Goal: Find specific page/section: Find specific page/section

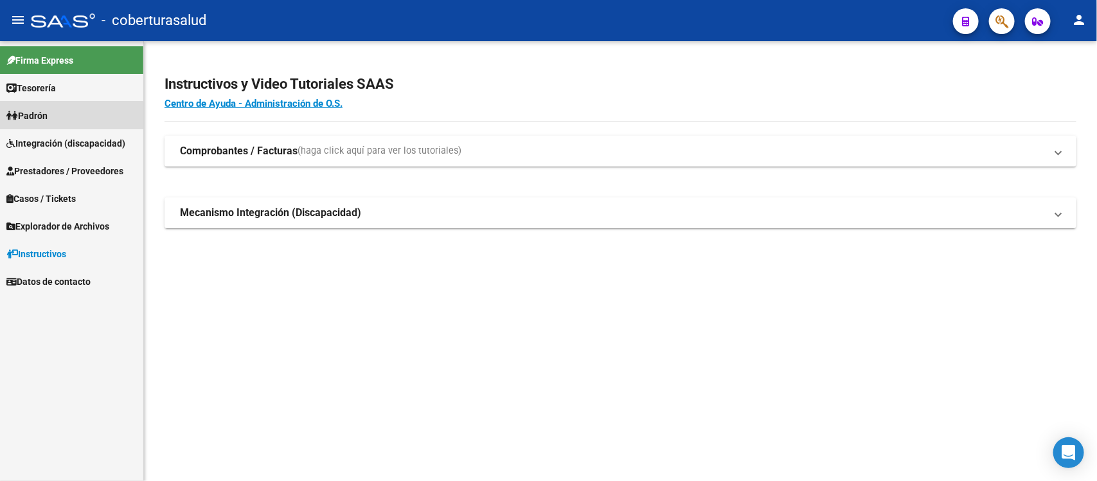
click at [47, 117] on span "Padrón" at bounding box center [26, 116] width 41 height 14
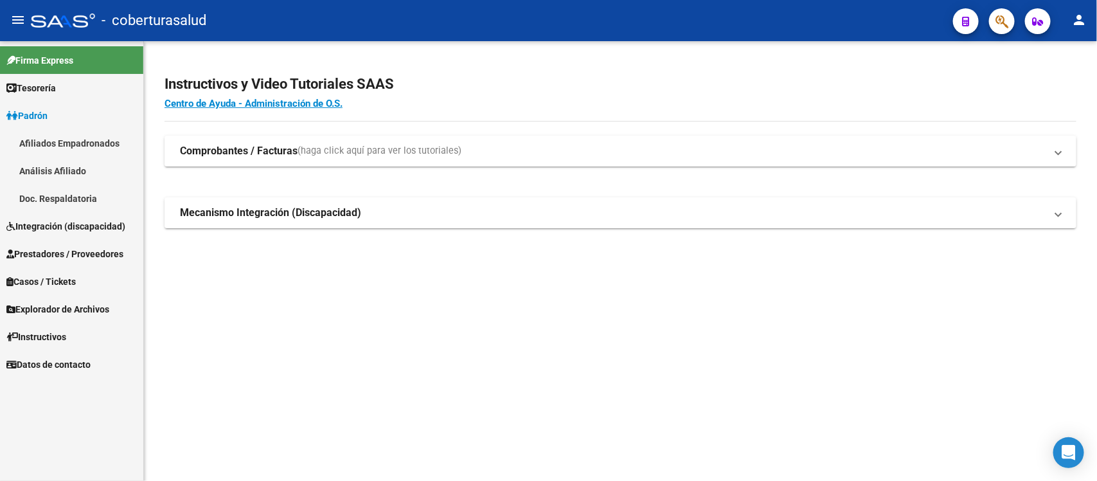
click at [64, 109] on link "Padrón" at bounding box center [71, 116] width 143 height 28
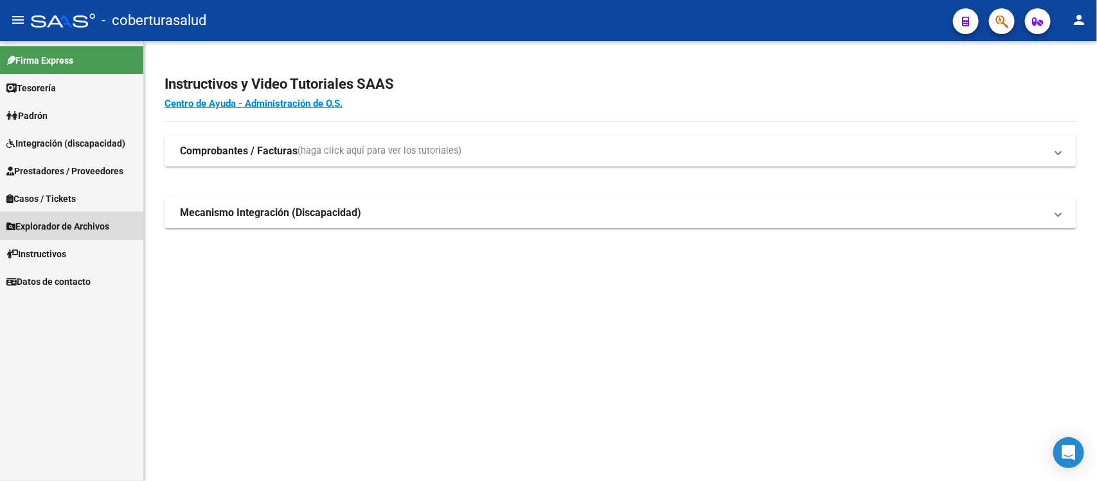
click at [85, 216] on link "Explorador de Archivos" at bounding box center [71, 226] width 143 height 28
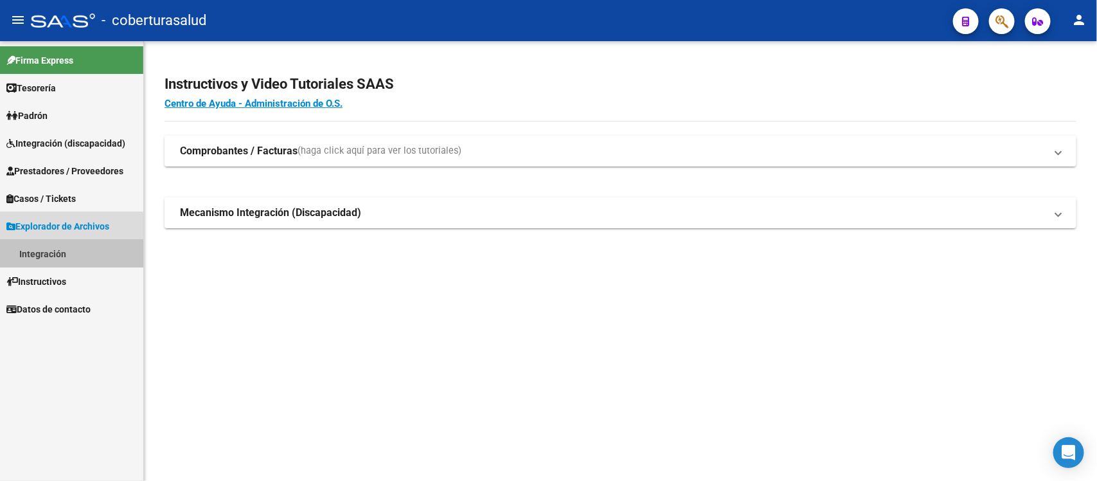
click at [55, 258] on link "Integración" at bounding box center [71, 254] width 143 height 28
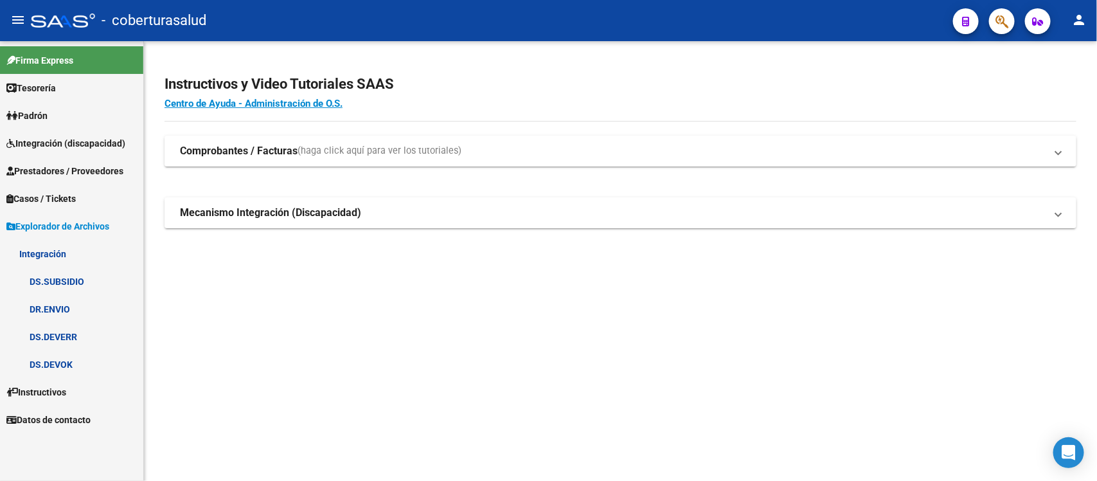
click at [101, 138] on span "Integración (discapacidad)" at bounding box center [65, 143] width 119 height 14
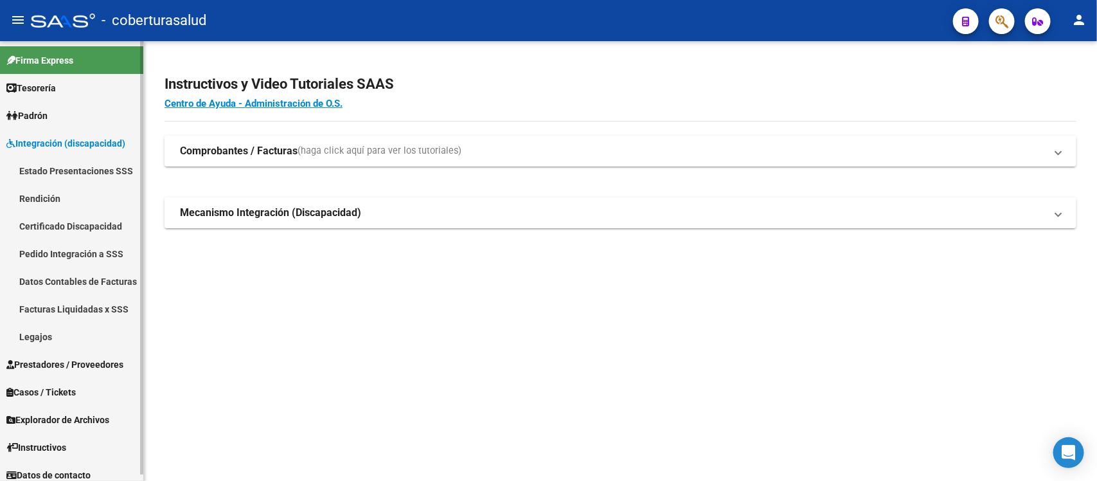
click at [94, 163] on link "Estado Presentaciones SSS" at bounding box center [71, 171] width 143 height 28
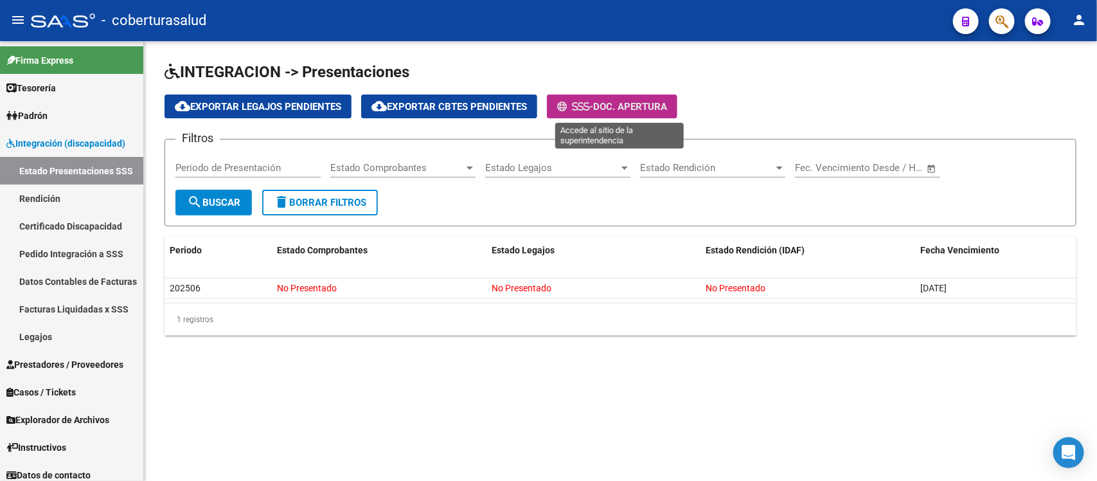
click at [623, 102] on span "Doc. Apertura" at bounding box center [630, 107] width 74 height 12
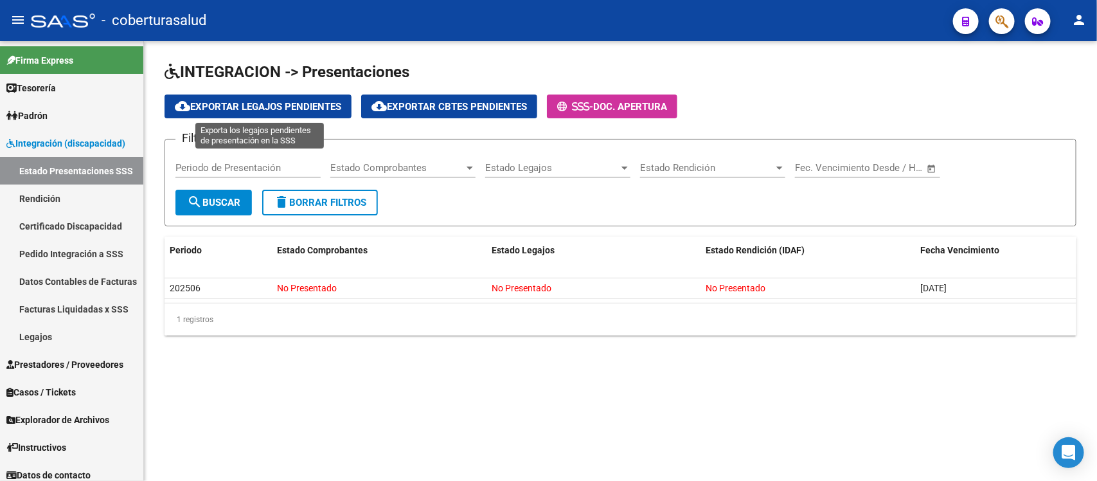
click at [318, 101] on span "cloud_download Exportar Legajos Pendientes" at bounding box center [258, 107] width 166 height 12
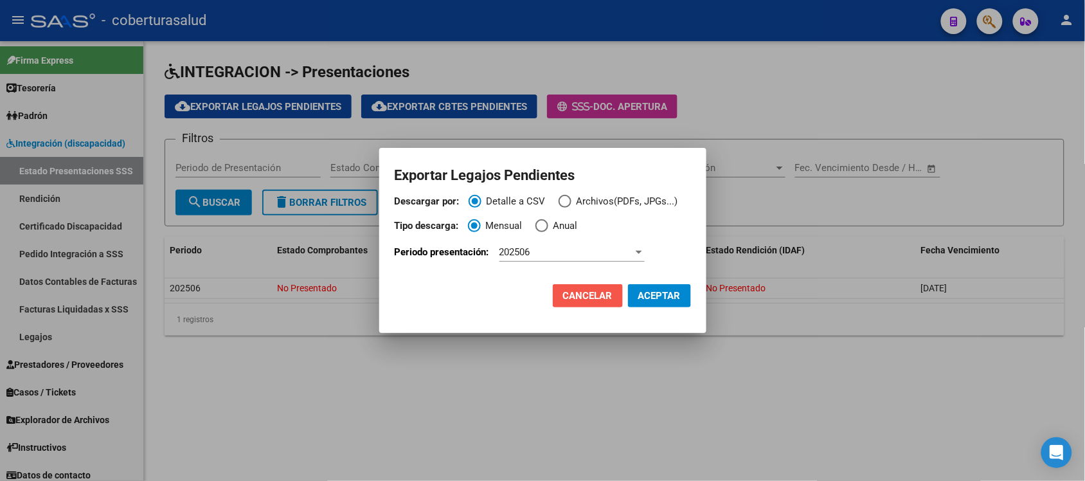
click at [577, 286] on button "Cancelar" at bounding box center [588, 295] width 70 height 23
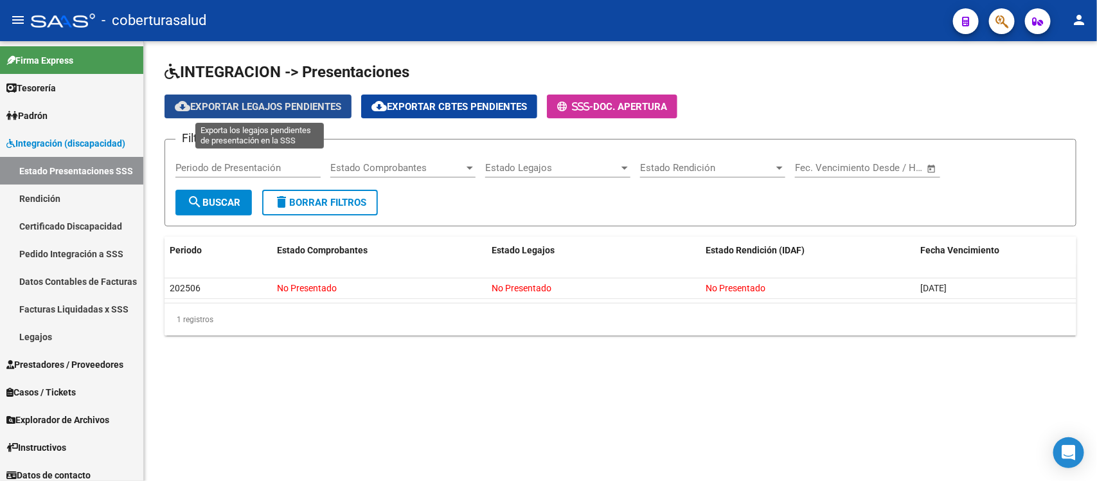
click at [299, 107] on span "cloud_download Exportar Legajos Pendientes" at bounding box center [258, 107] width 166 height 12
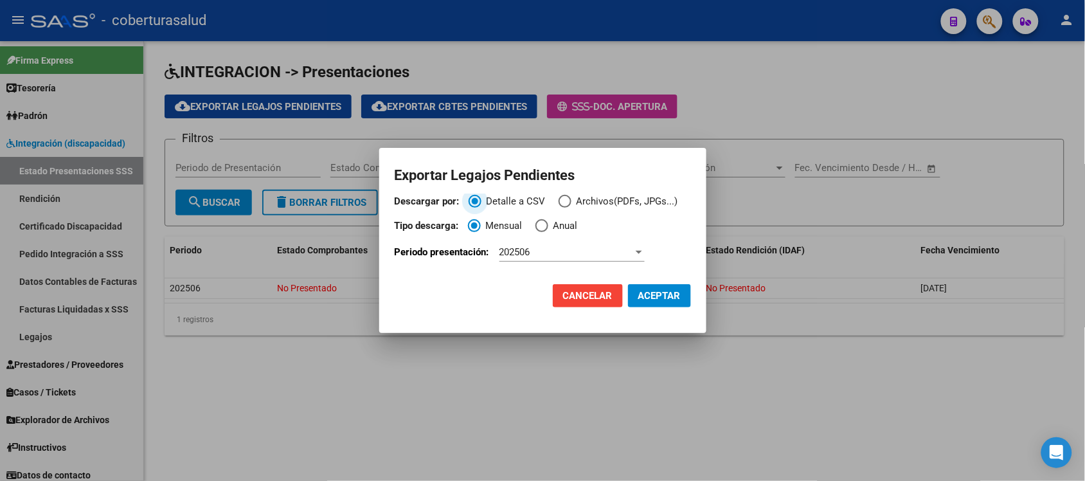
click at [649, 292] on span "ACEPTAR" at bounding box center [659, 296] width 42 height 12
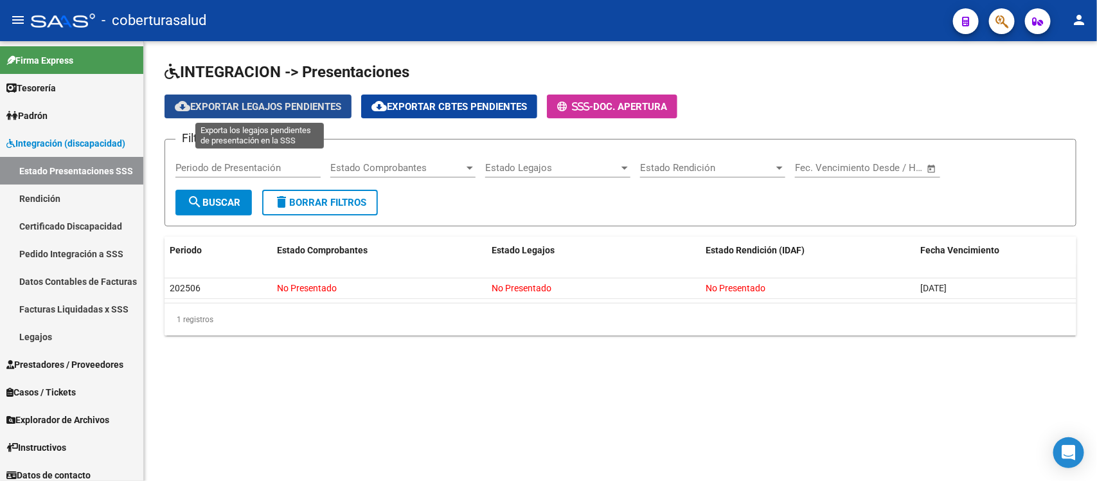
click at [298, 104] on span "cloud_download Exportar Legajos Pendientes" at bounding box center [258, 107] width 166 height 12
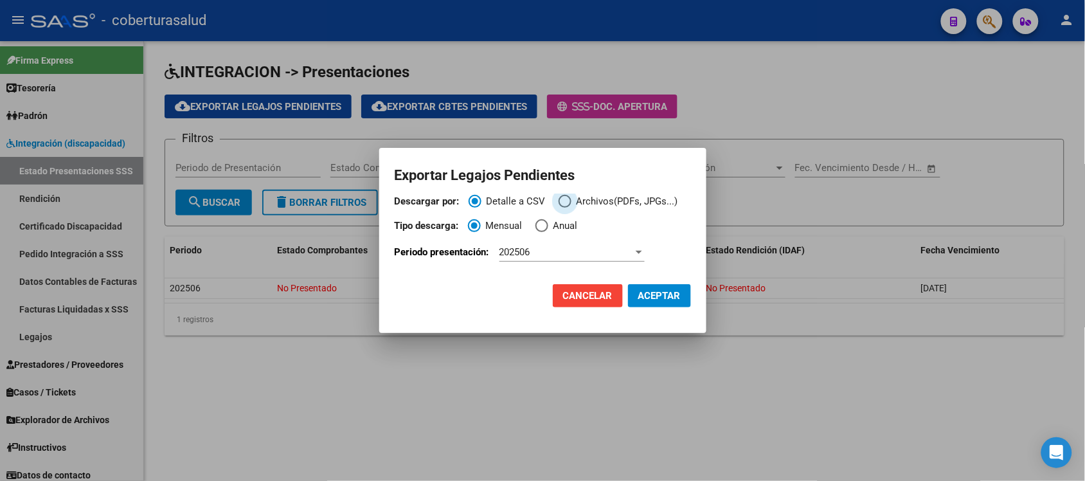
click at [569, 197] on span "Descargar por:" at bounding box center [565, 201] width 13 height 13
click at [569, 197] on input "Archivos(PDFs, JPGs...)" at bounding box center [565, 201] width 13 height 13
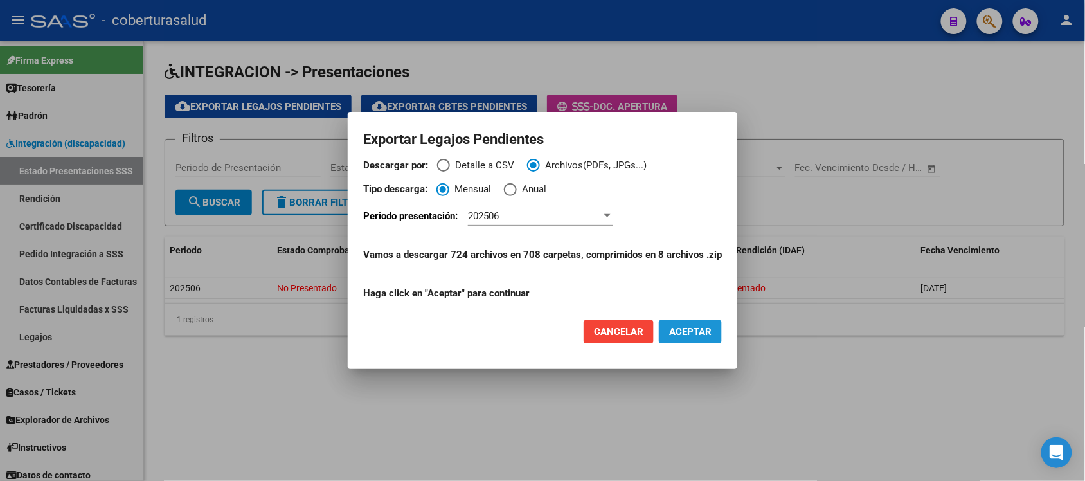
click at [672, 329] on span "ACEPTAR" at bounding box center [690, 332] width 42 height 12
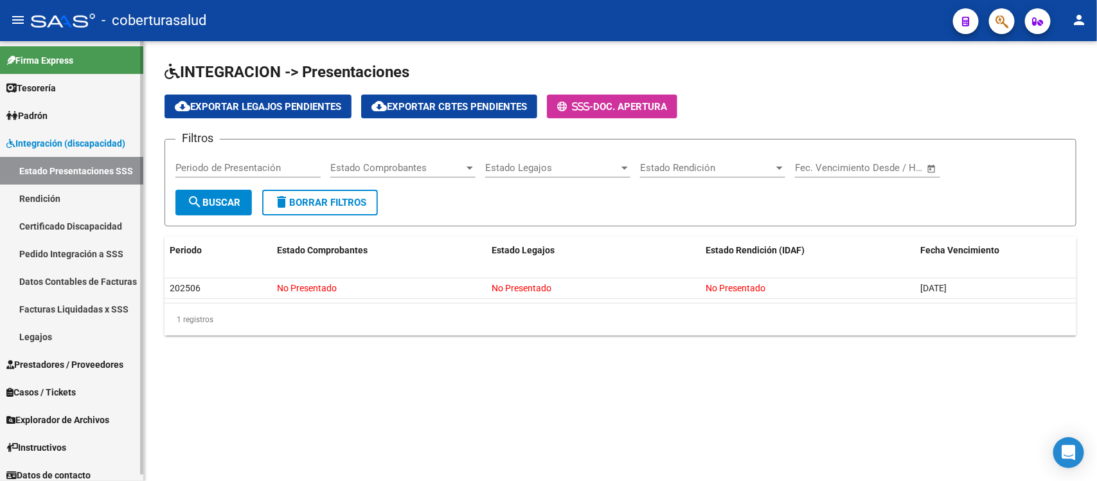
click at [75, 142] on span "Integración (discapacidad)" at bounding box center [65, 143] width 119 height 14
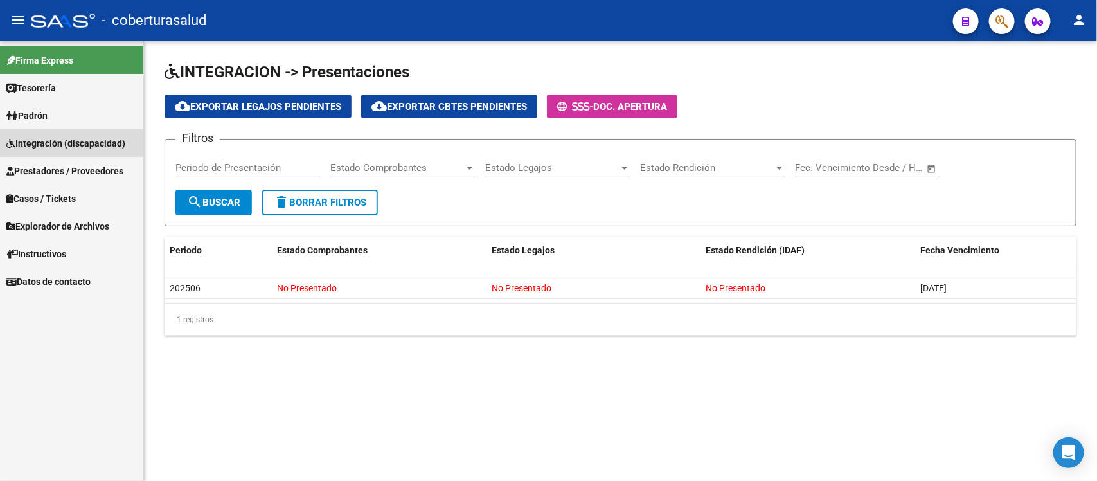
click at [75, 142] on span "Integración (discapacidad)" at bounding box center [65, 143] width 119 height 14
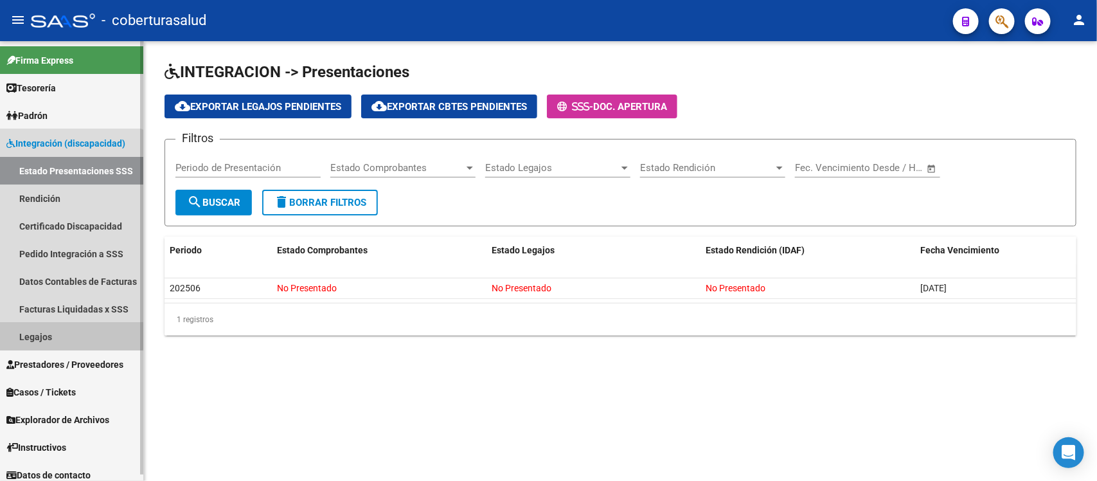
click at [60, 334] on link "Legajos" at bounding box center [71, 337] width 143 height 28
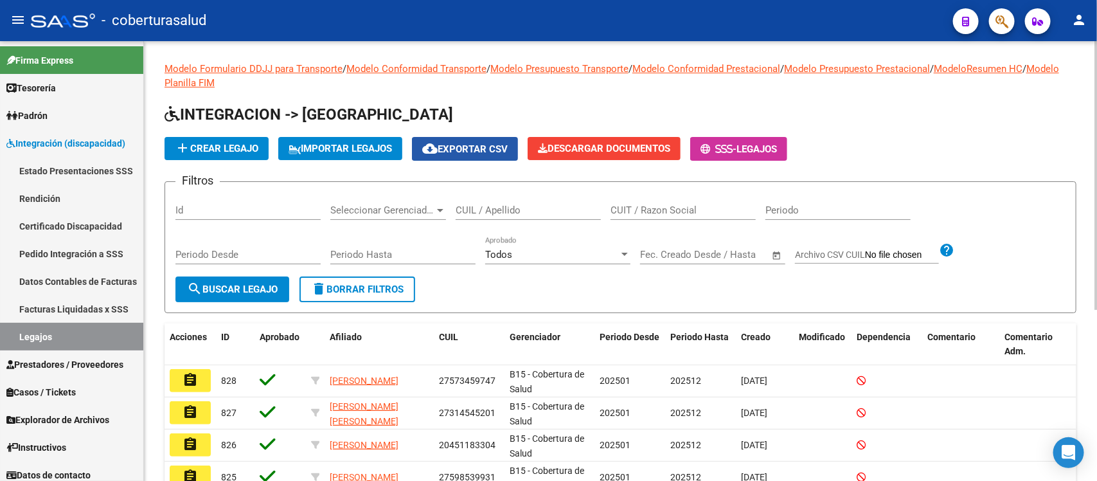
click at [473, 150] on span "cloud_download Exportar CSV" at bounding box center [464, 149] width 85 height 12
click at [526, 204] on input "CUIL / Apellido" at bounding box center [528, 210] width 145 height 12
paste input "20557532758"
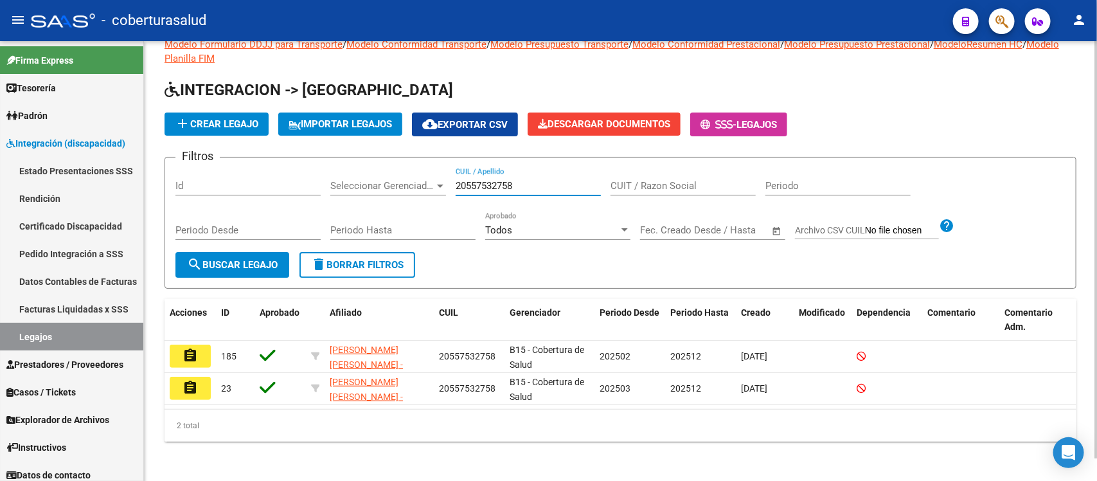
scroll to position [1, 0]
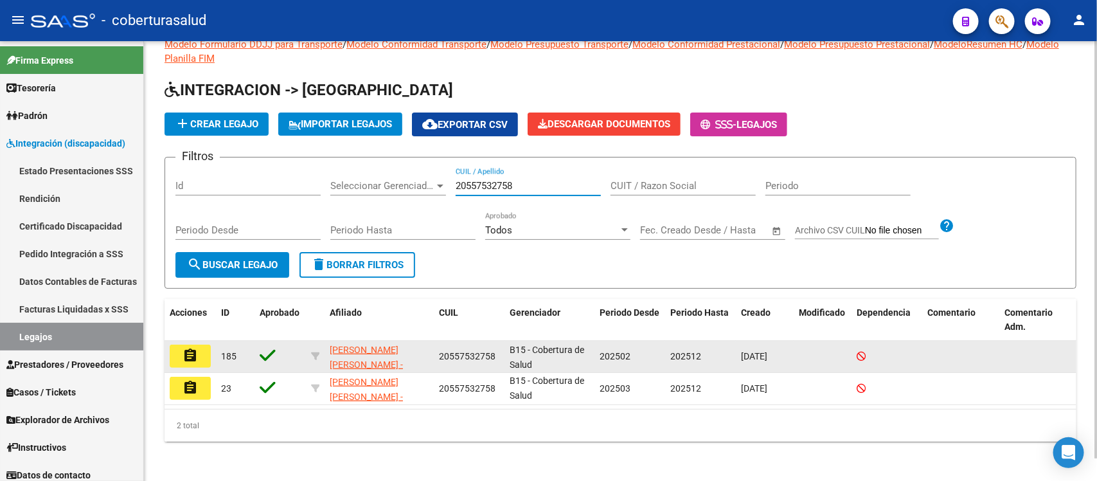
type input "20557532758"
click at [192, 354] on mat-icon "assignment" at bounding box center [190, 355] width 15 height 15
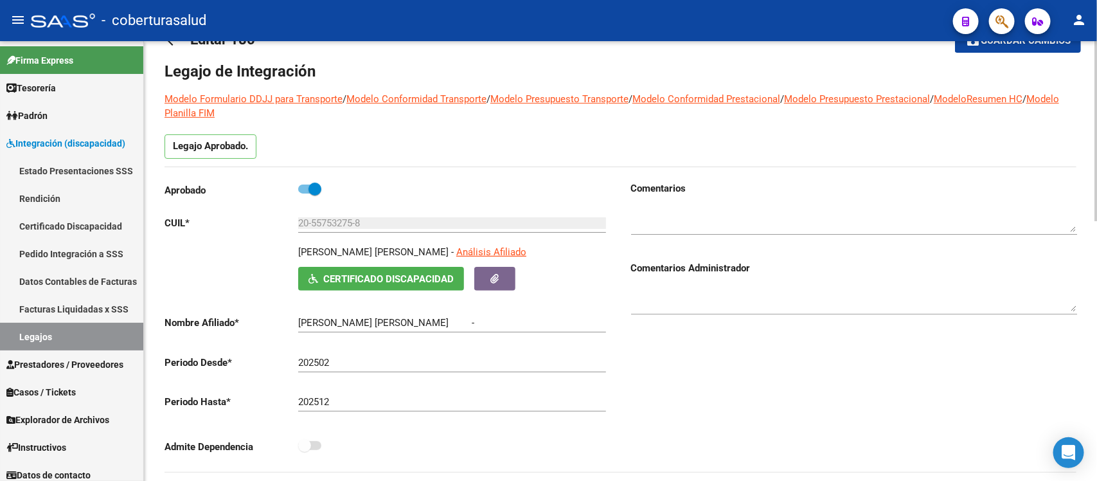
type input "PIZARRO JONATHAN URIEL"
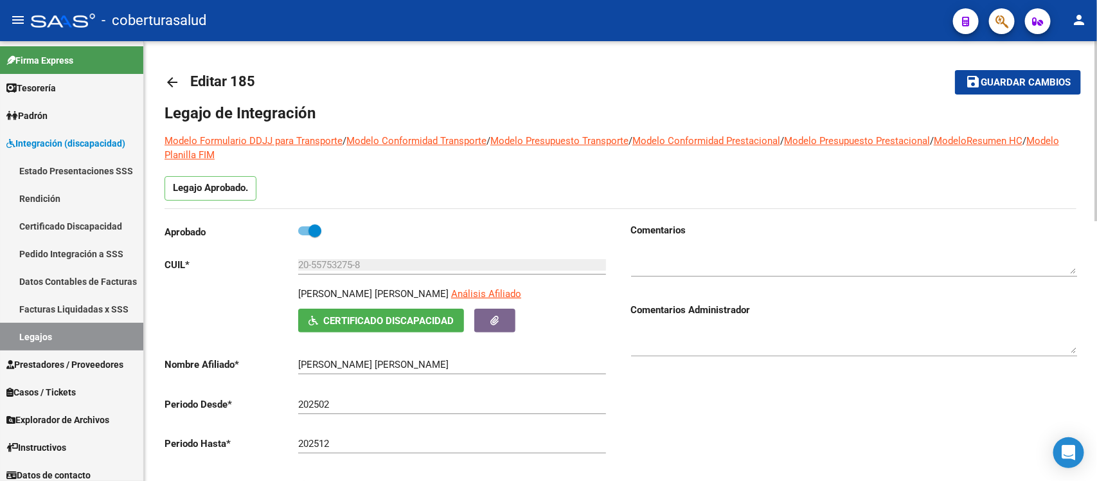
click at [170, 81] on mat-icon "arrow_back" at bounding box center [172, 82] width 15 height 15
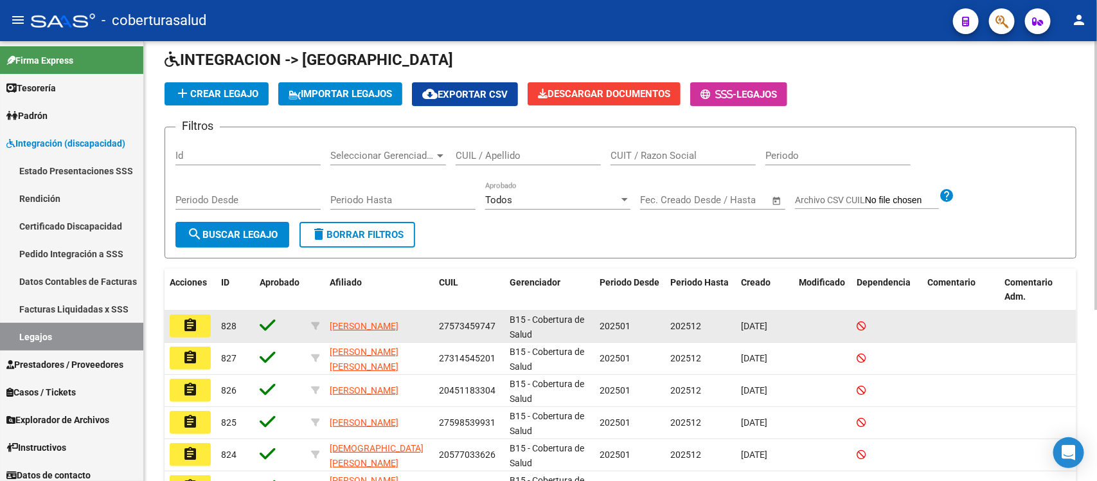
scroll to position [80, 0]
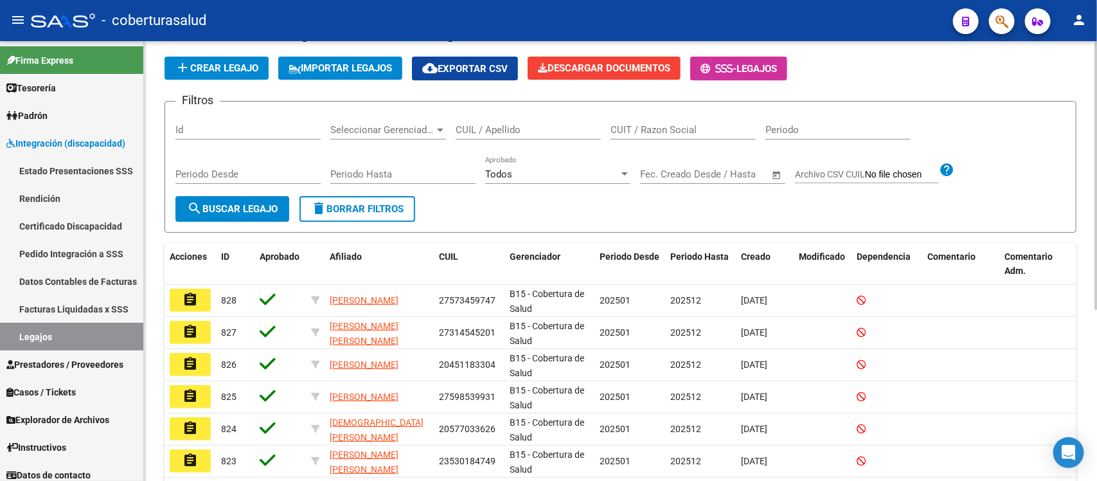
click at [539, 124] on input "CUIL / Apellido" at bounding box center [528, 130] width 145 height 12
paste input "20557532758"
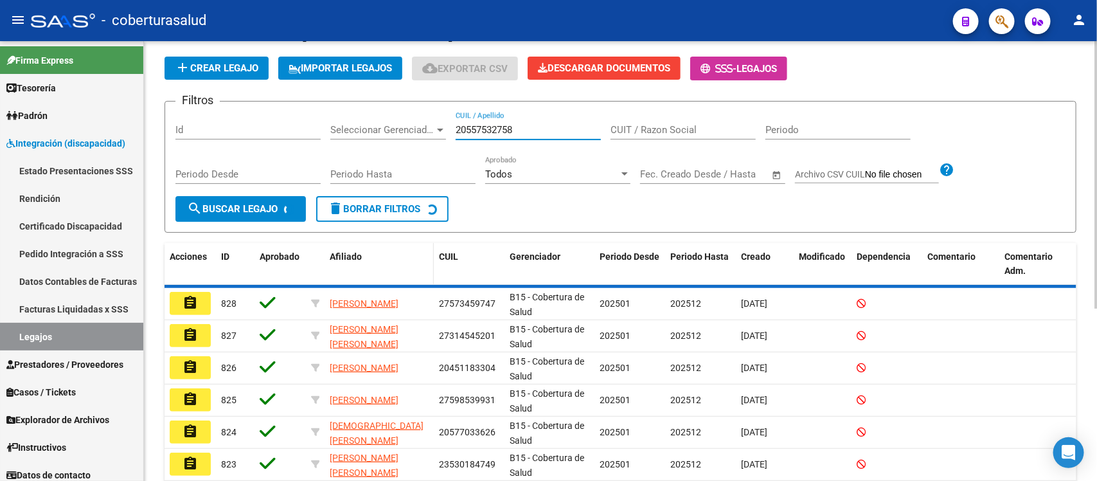
scroll to position [24, 0]
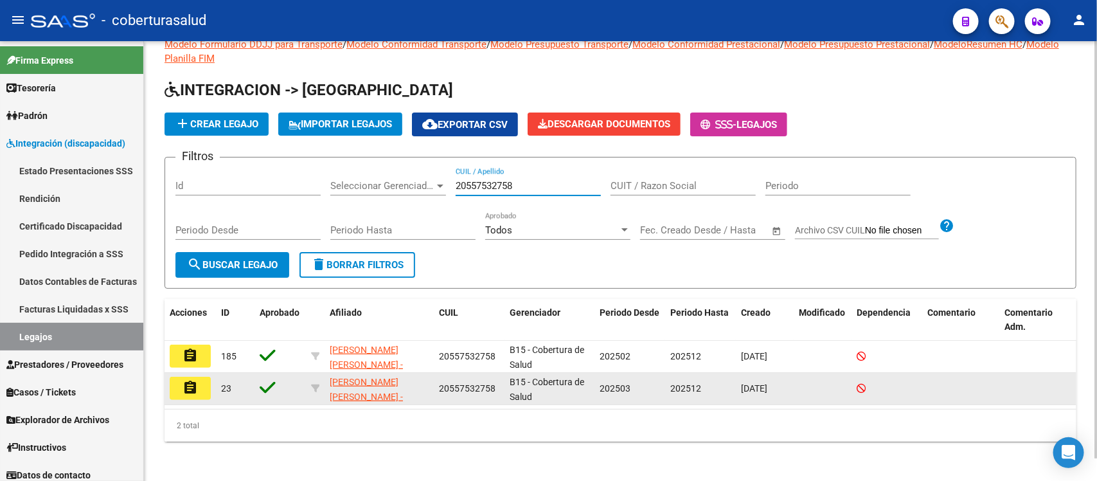
type input "20557532758"
click at [185, 390] on mat-icon "assignment" at bounding box center [190, 387] width 15 height 15
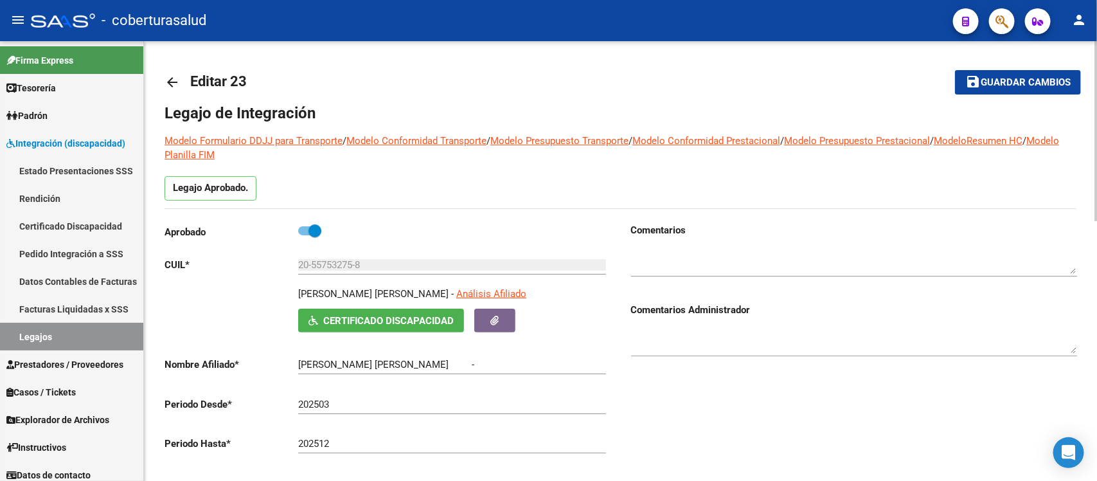
type input "PIZARRO JONATHAN URIEL"
click at [174, 79] on mat-icon "arrow_back" at bounding box center [172, 82] width 15 height 15
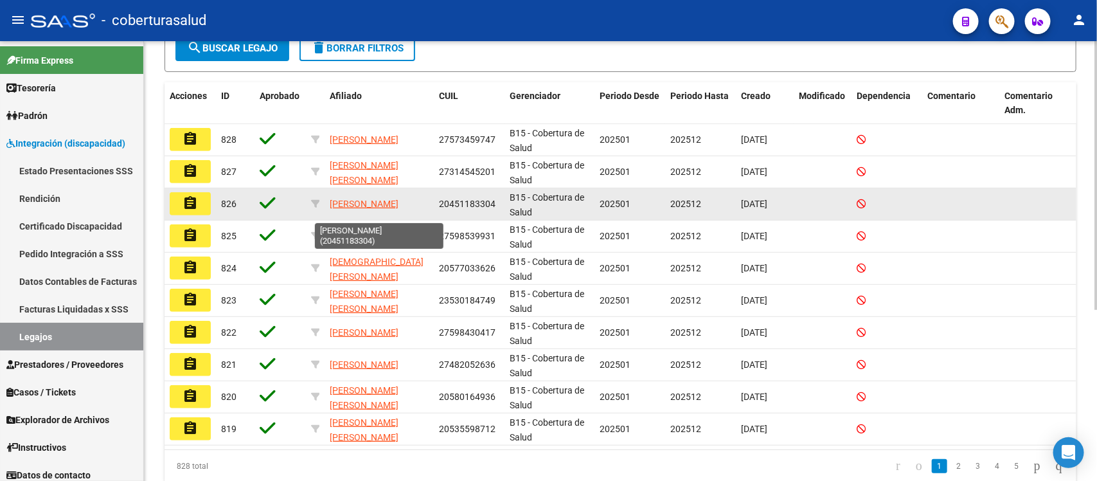
scroll to position [1, 0]
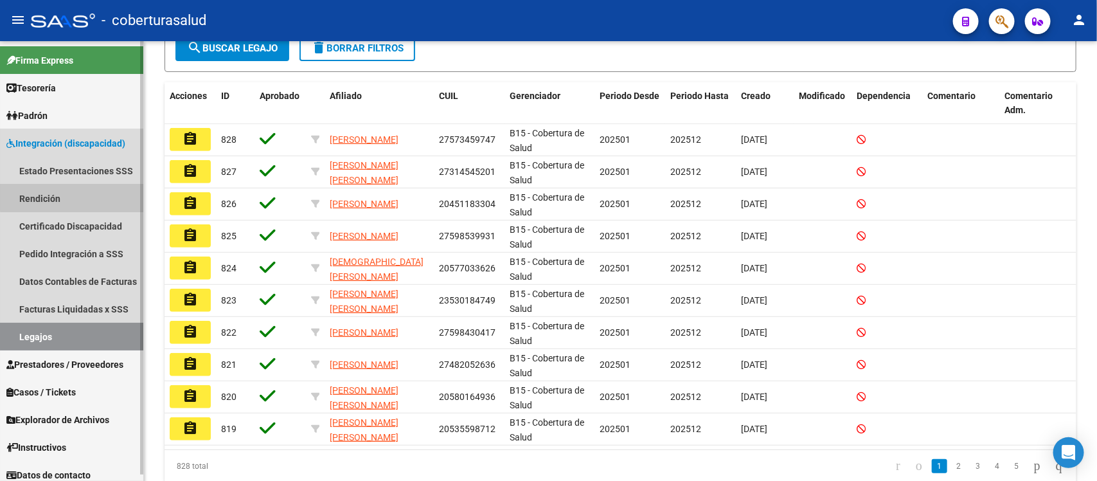
click at [84, 193] on link "Rendición" at bounding box center [71, 198] width 143 height 28
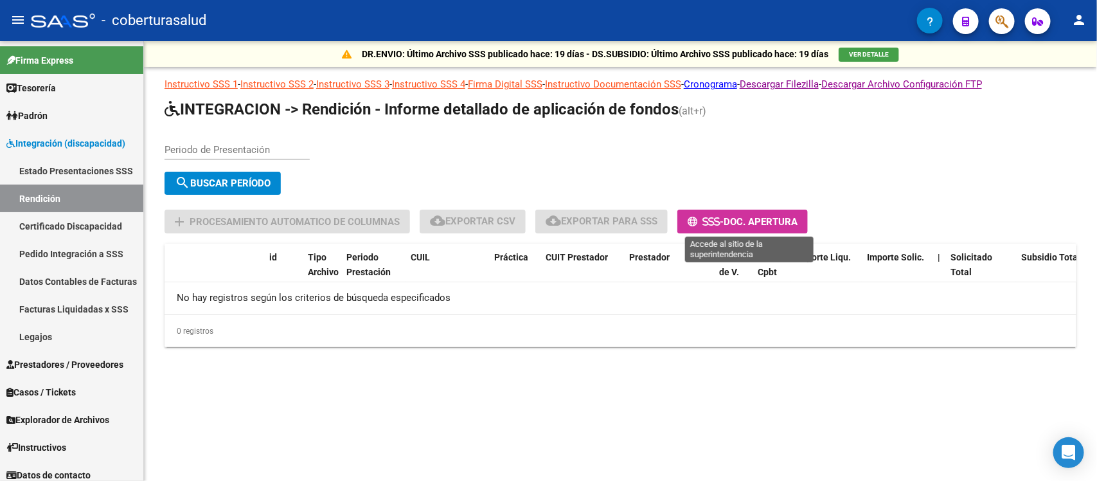
click at [740, 216] on span "Doc. Apertura" at bounding box center [761, 222] width 74 height 12
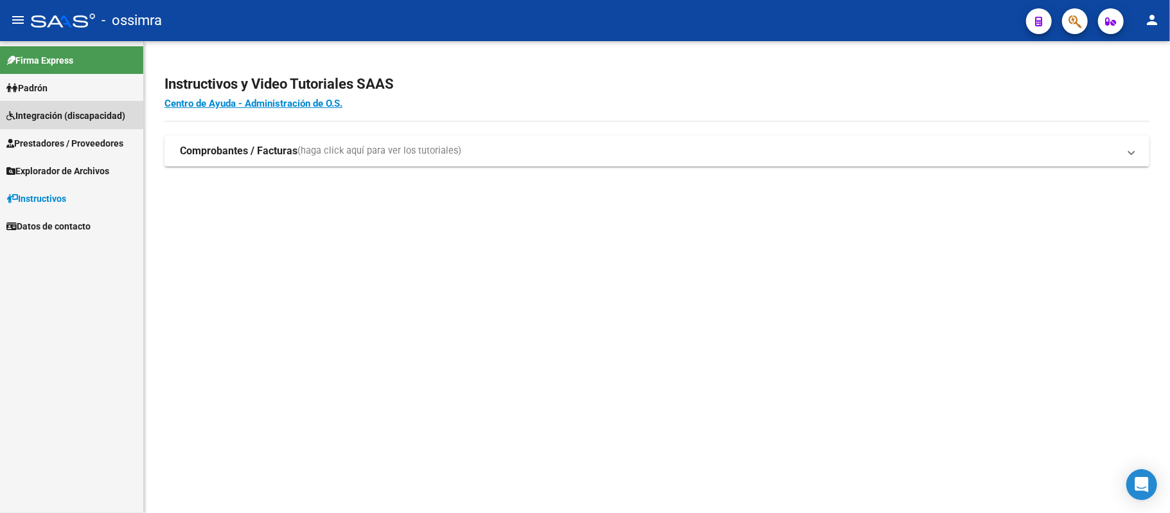
click at [50, 109] on span "Integración (discapacidad)" at bounding box center [65, 116] width 119 height 14
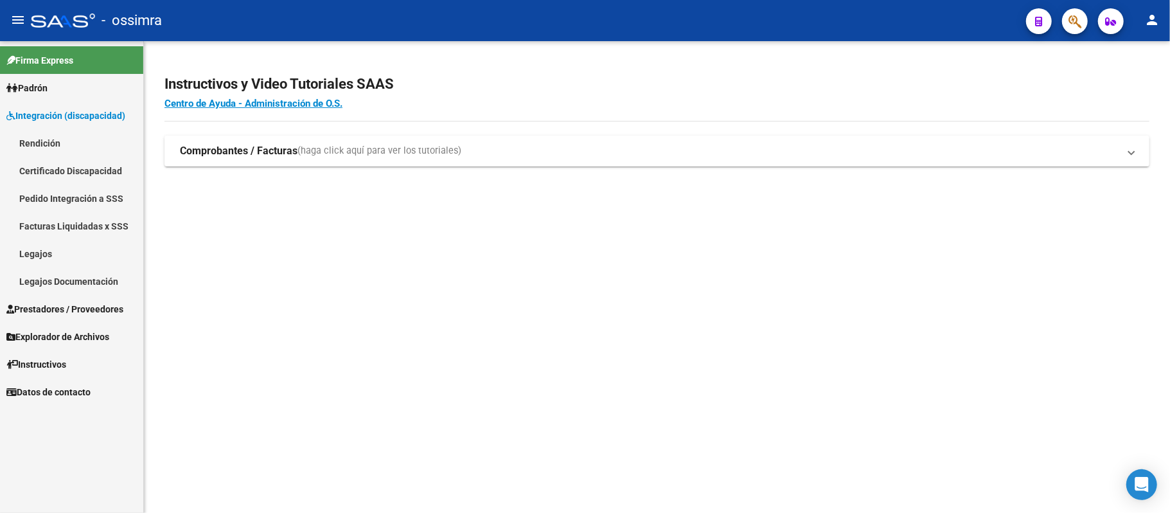
click at [64, 204] on link "Pedido Integración a SSS" at bounding box center [71, 198] width 143 height 28
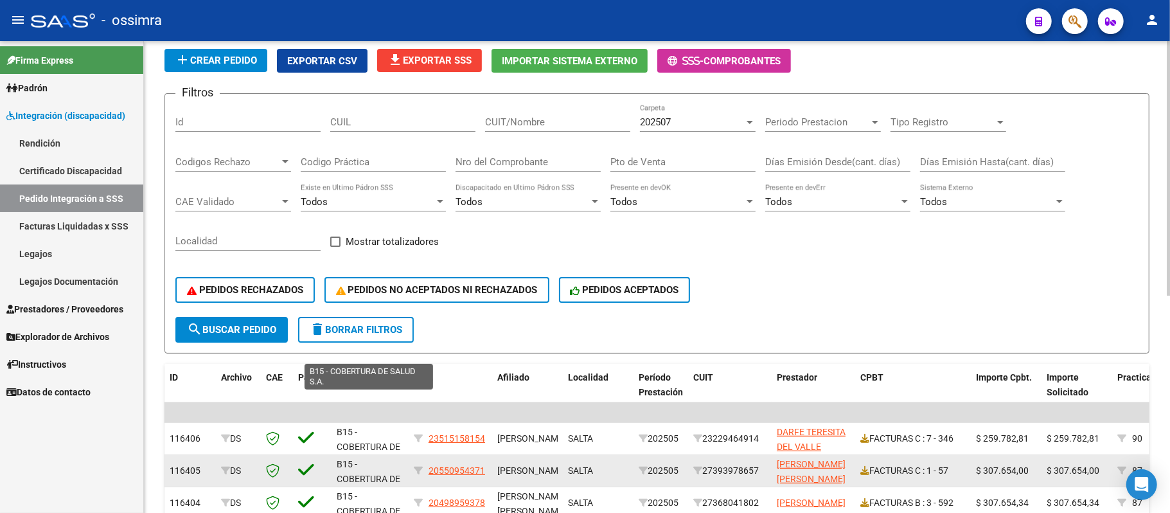
scroll to position [257, 0]
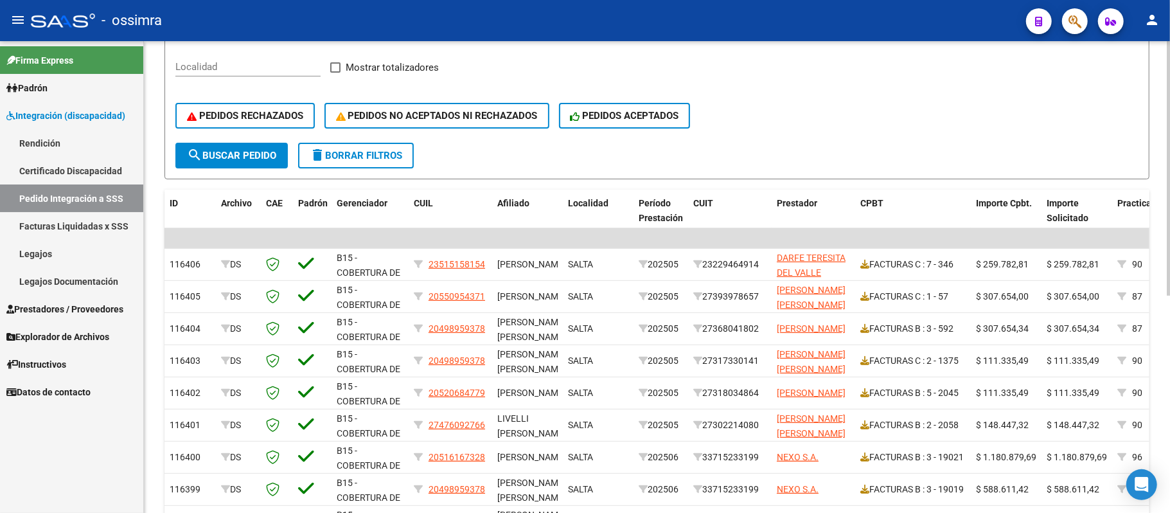
click at [239, 131] on div "PEDIDOS RECHAZADOS PEDIDOS NO ACEPTADOS NI RECHAZADOS PEDIDOS ACEPTADOS" at bounding box center [656, 116] width 963 height 54
click at [256, 103] on button "PEDIDOS RECHAZADOS" at bounding box center [244, 116] width 139 height 26
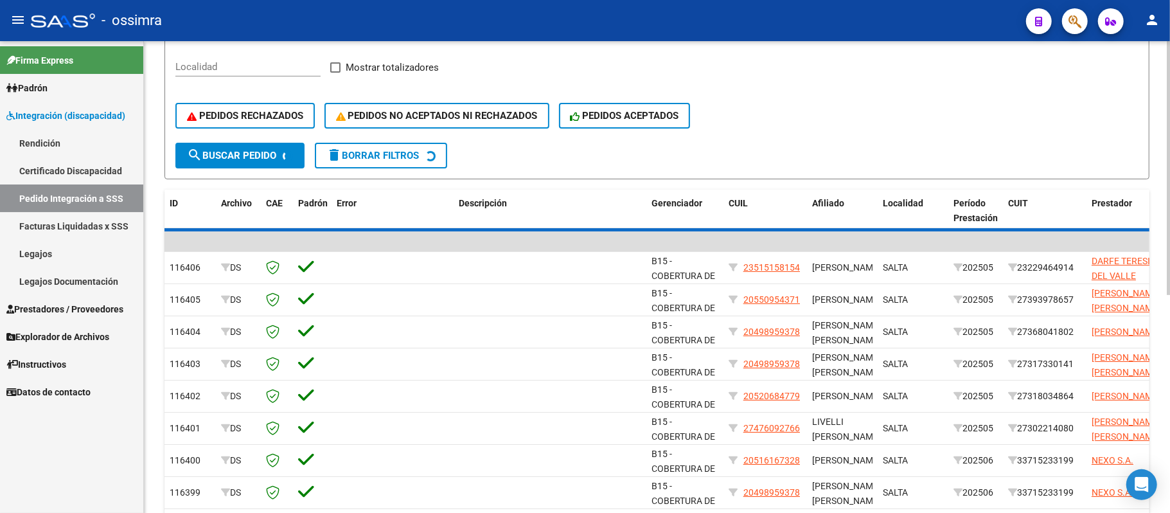
scroll to position [78, 0]
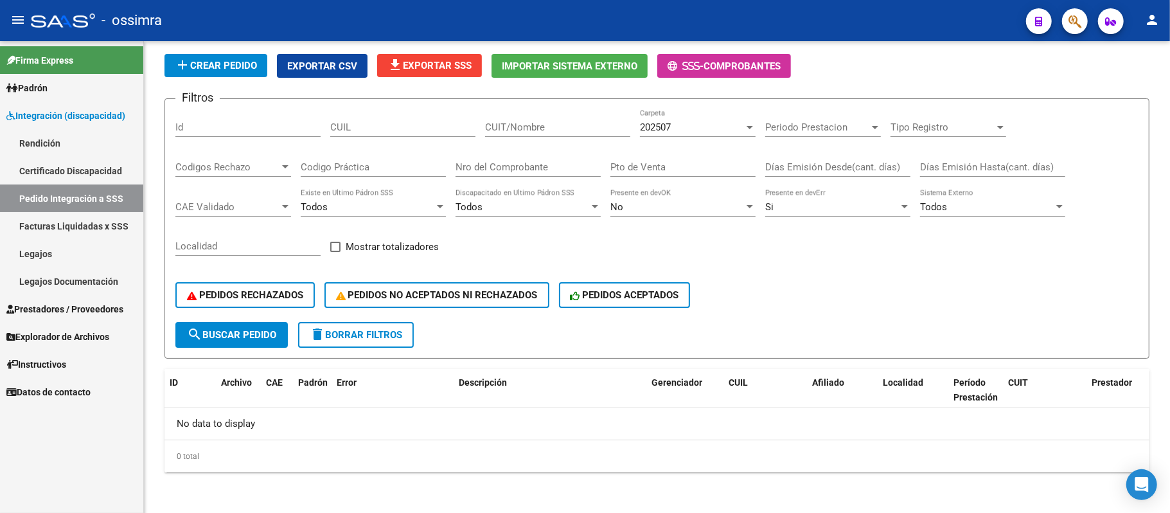
click at [78, 301] on link "Prestadores / Proveedores" at bounding box center [71, 309] width 143 height 28
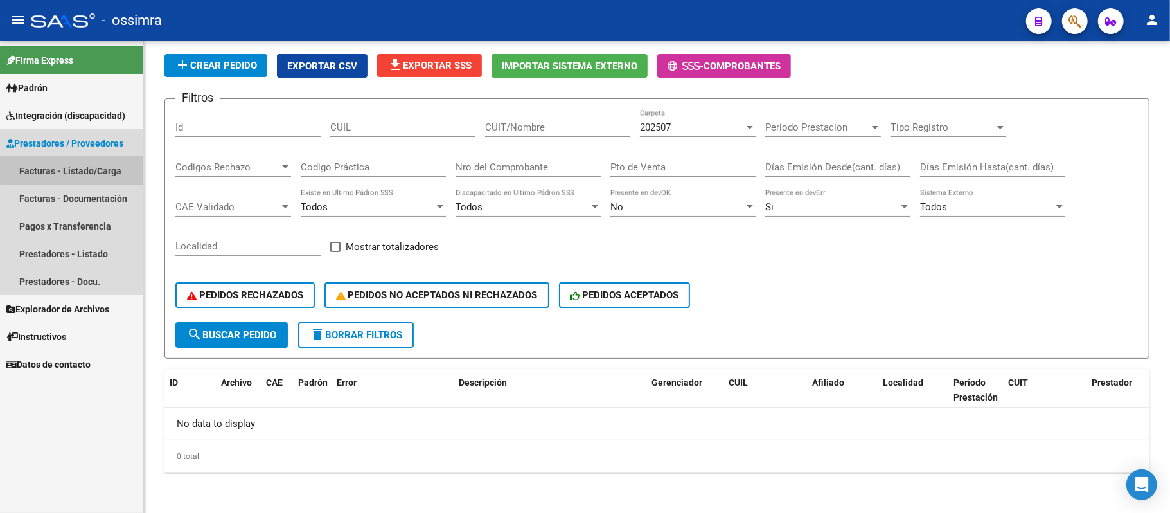
click at [84, 163] on link "Facturas - Listado/Carga" at bounding box center [71, 171] width 143 height 28
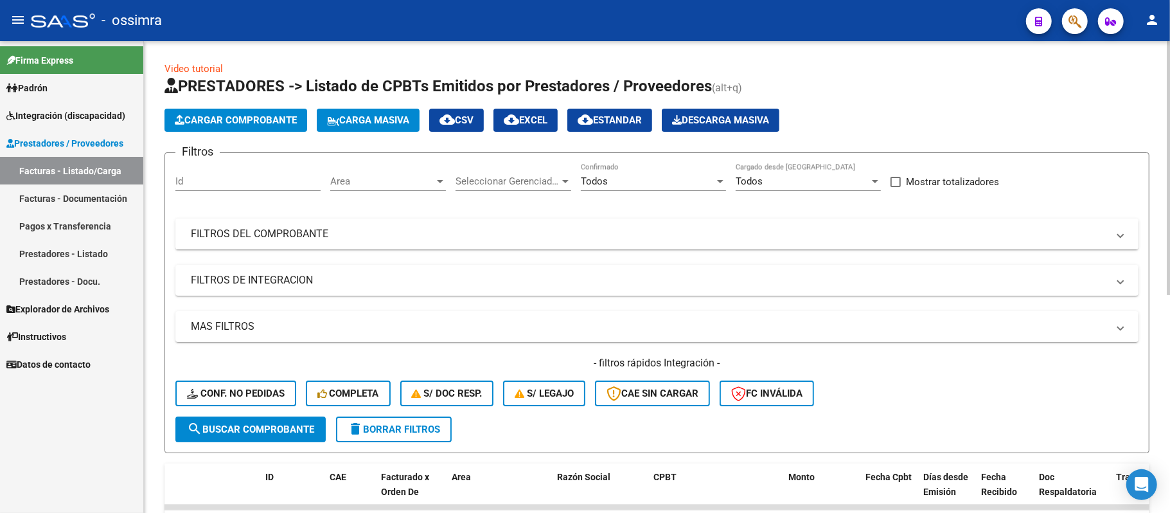
click at [365, 179] on span "Area" at bounding box center [382, 181] width 104 height 12
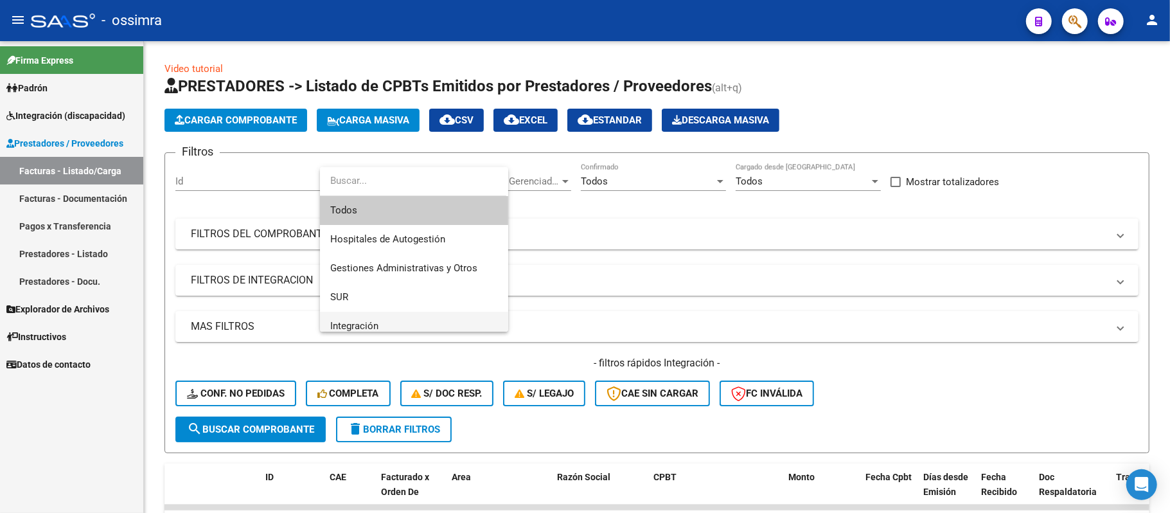
click at [373, 317] on span "Integración" at bounding box center [414, 326] width 168 height 29
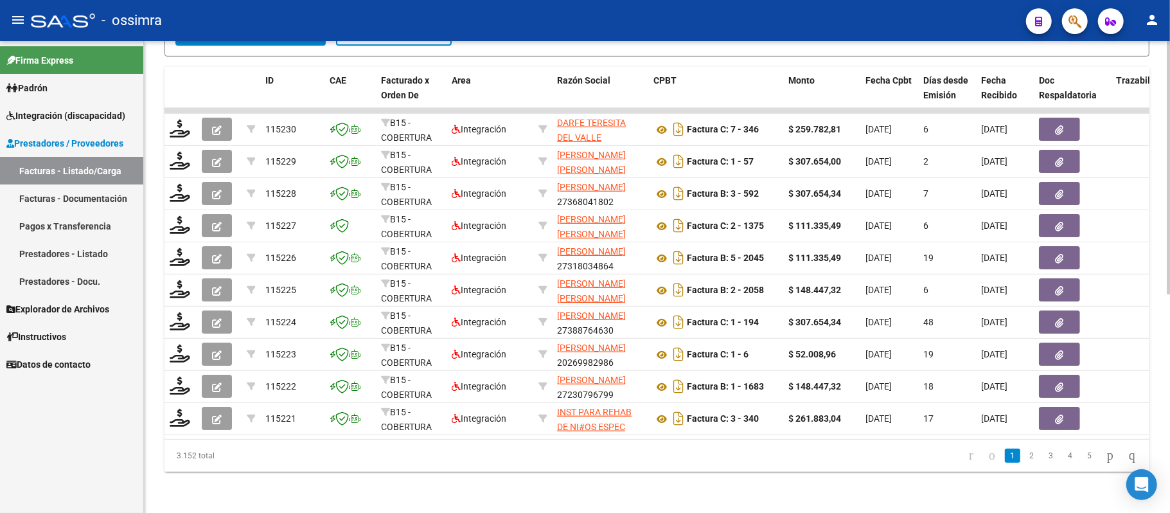
scroll to position [65, 0]
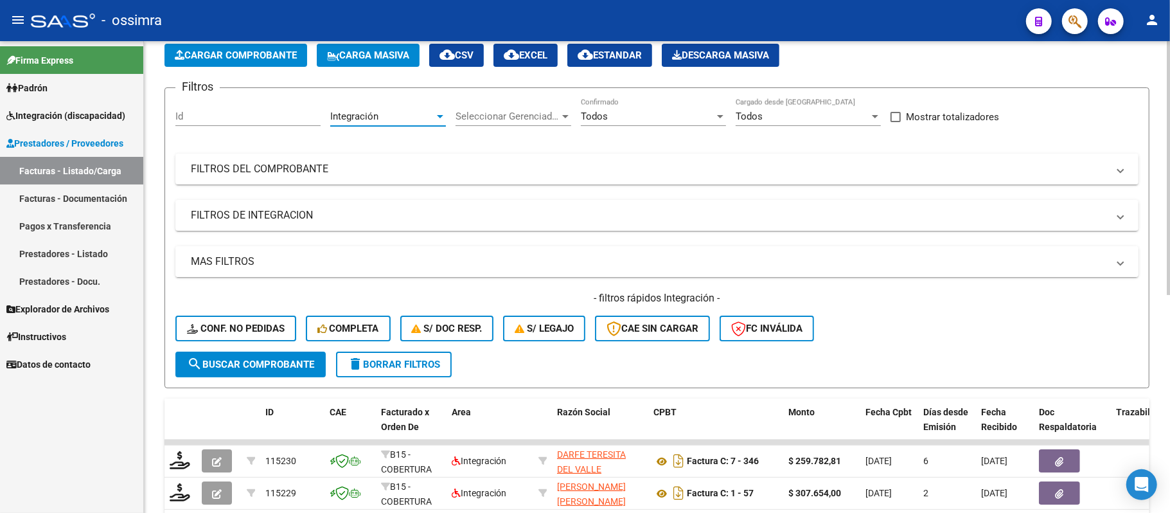
click at [291, 257] on mat-panel-title "MAS FILTROS" at bounding box center [649, 262] width 917 height 14
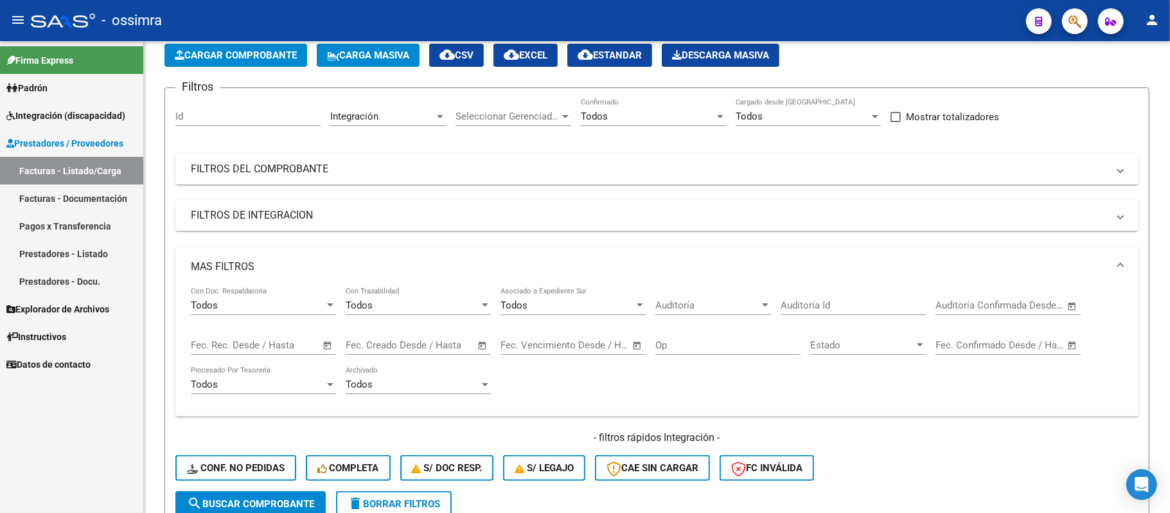
click at [55, 111] on span "Integración (discapacidad)" at bounding box center [65, 116] width 119 height 14
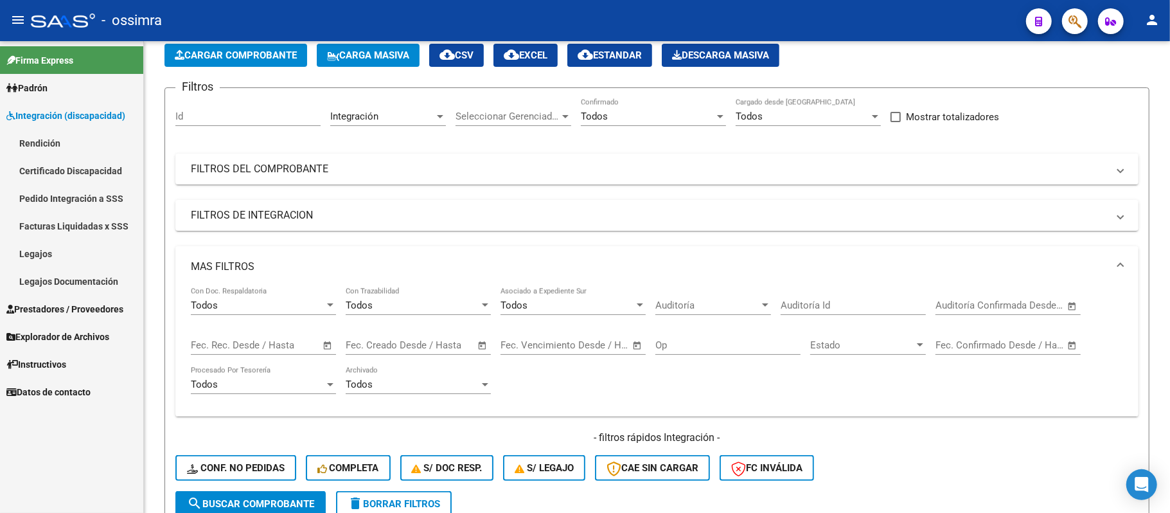
click at [55, 226] on link "Facturas Liquidadas x SSS" at bounding box center [71, 226] width 143 height 28
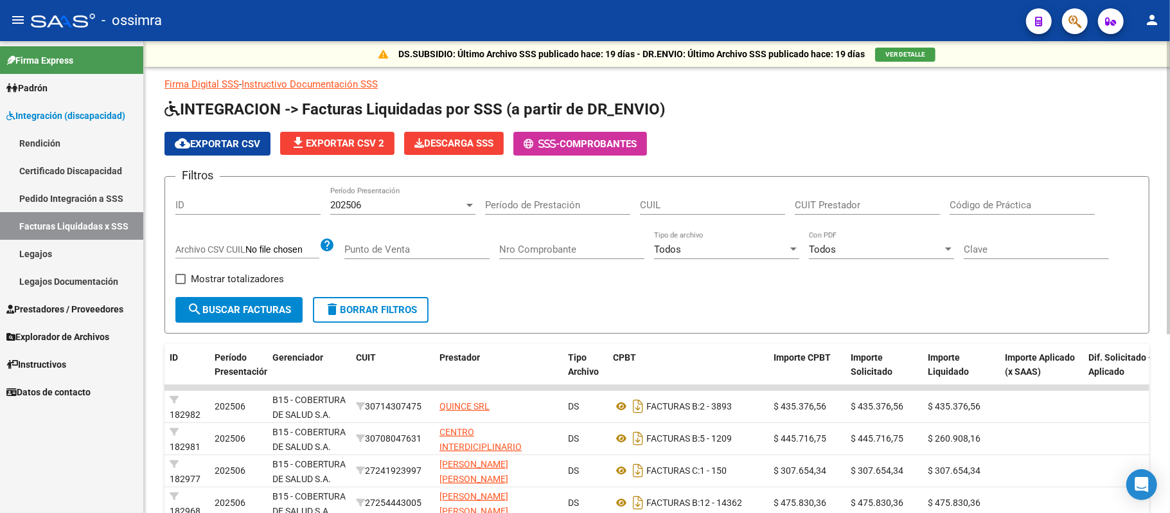
click at [424, 209] on div "202506" at bounding box center [397, 205] width 134 height 12
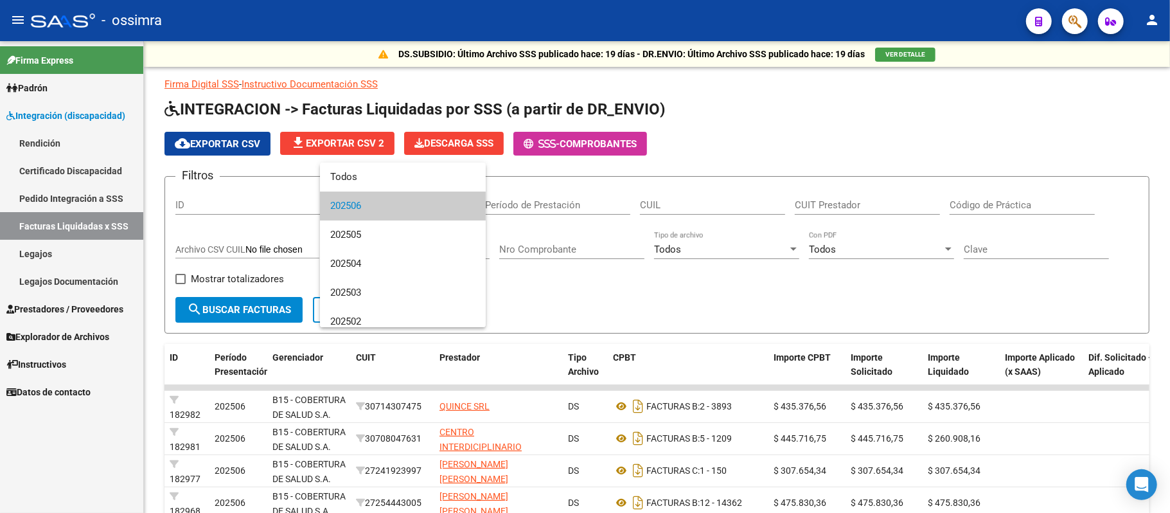
click at [77, 193] on div at bounding box center [585, 256] width 1170 height 513
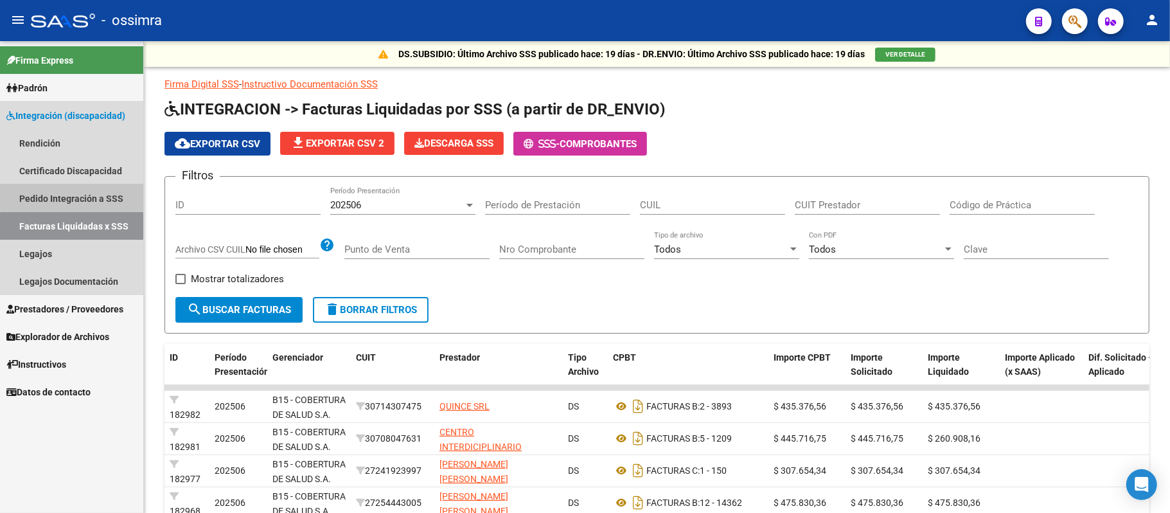
click at [77, 193] on link "Pedido Integración a SSS" at bounding box center [71, 198] width 143 height 28
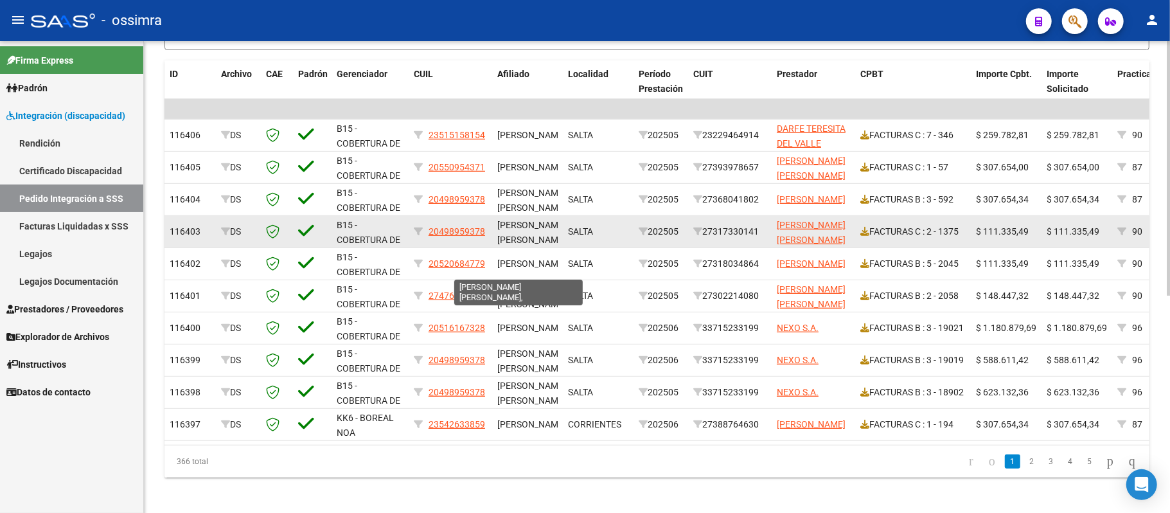
scroll to position [404, 0]
